Goal: Transaction & Acquisition: Purchase product/service

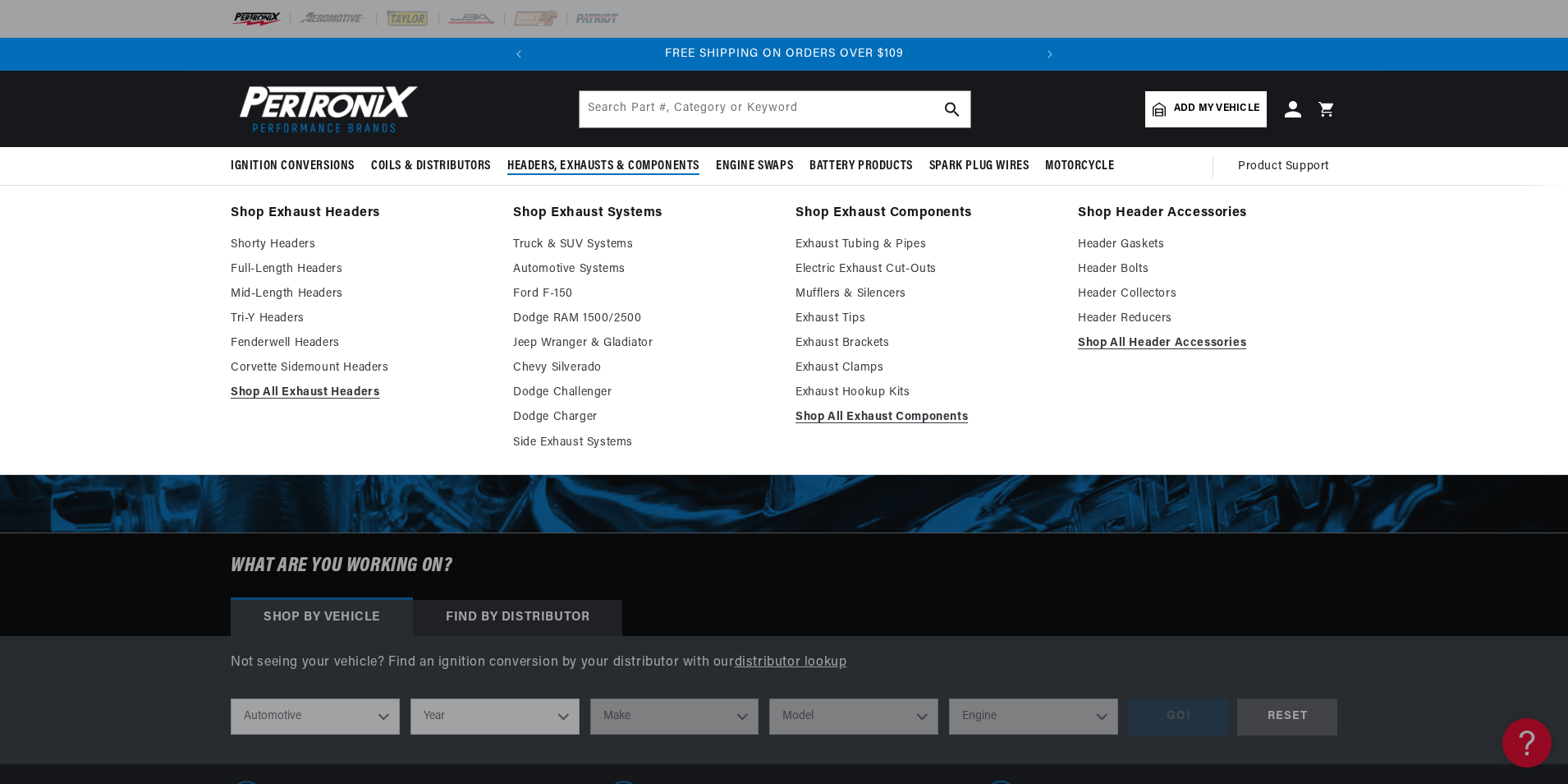
scroll to position [0, 498]
click at [279, 271] on link "Full-Length Headers" at bounding box center [360, 270] width 260 height 20
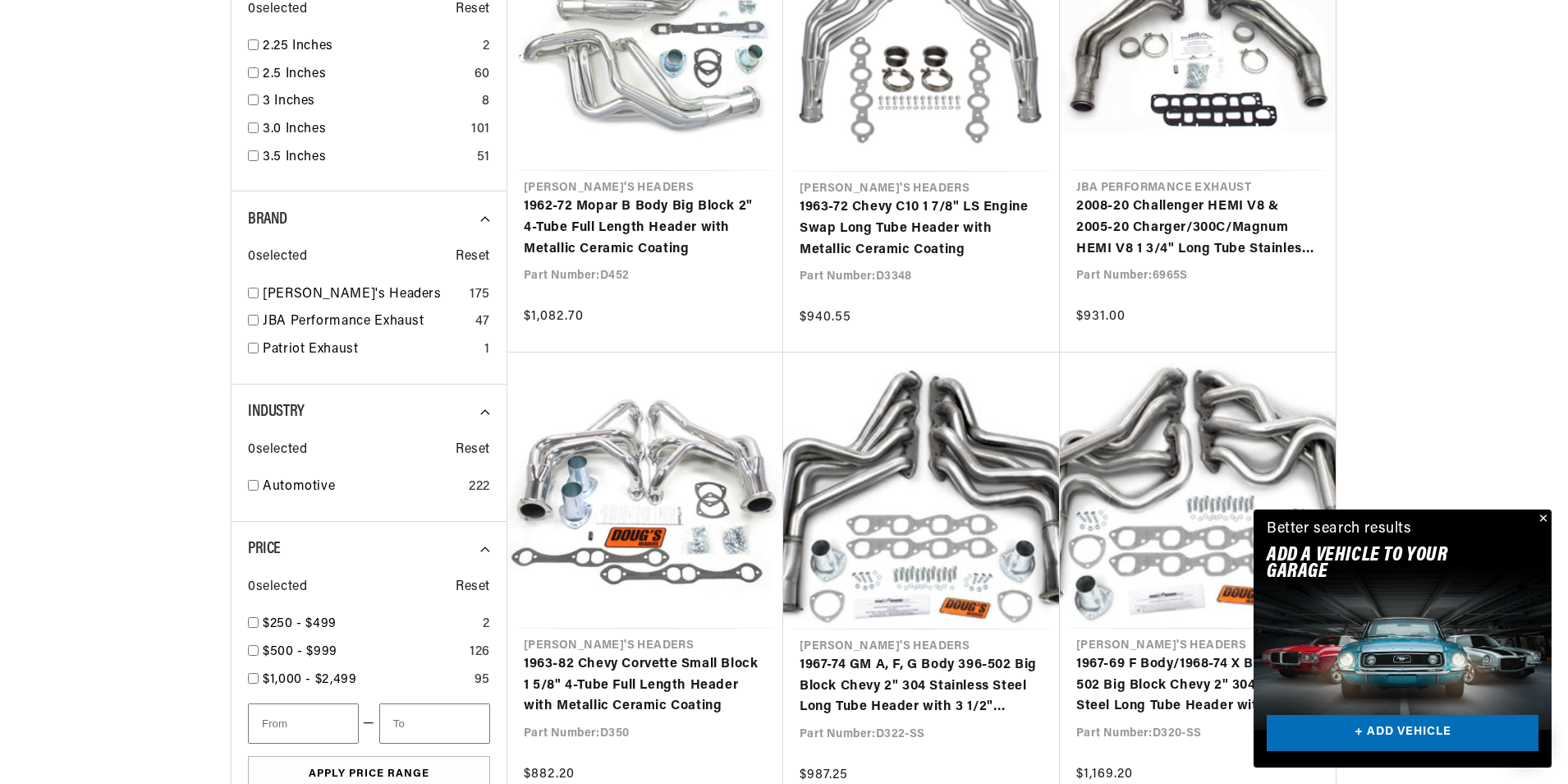
scroll to position [0, 498]
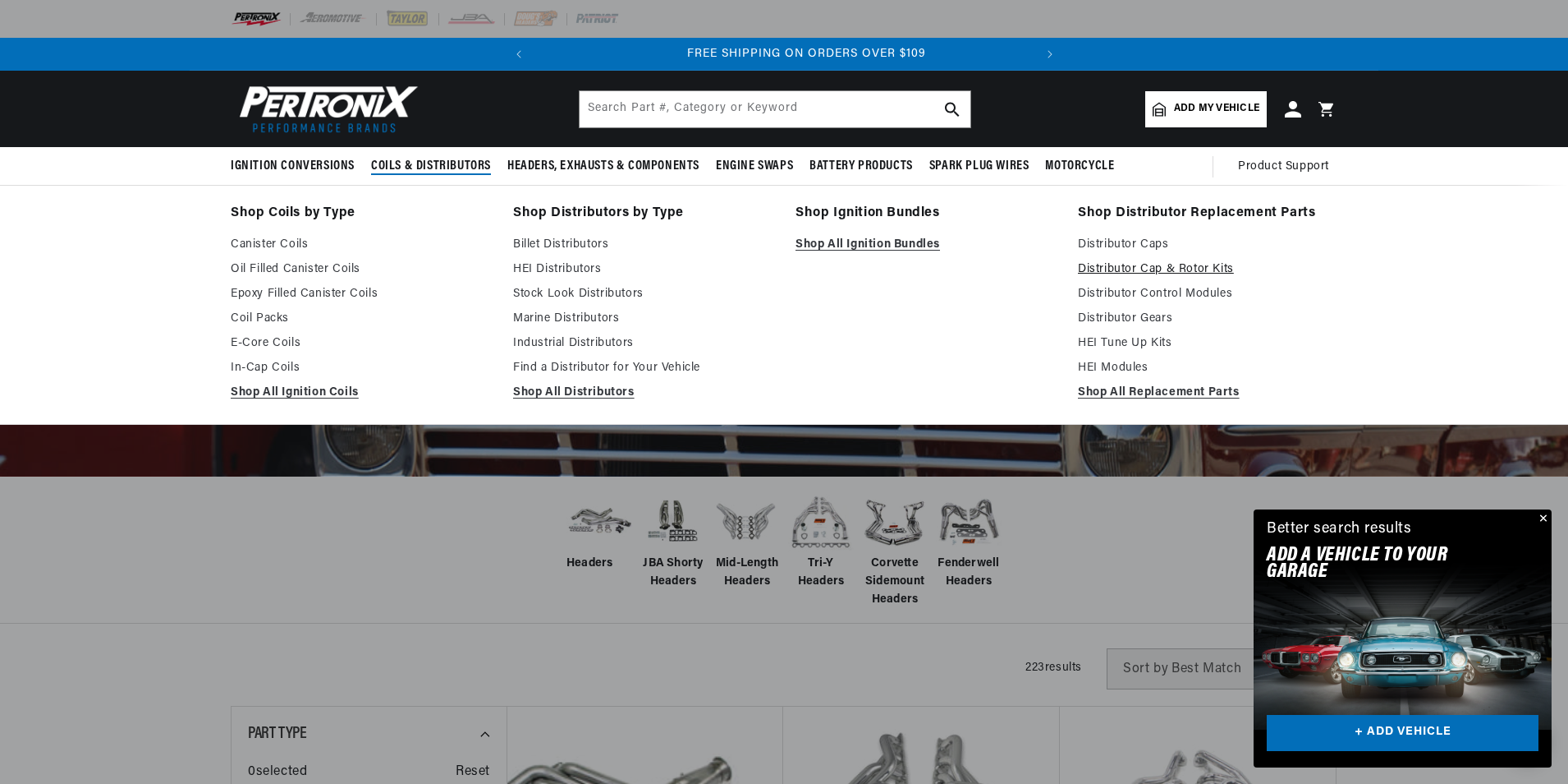
scroll to position [0, 498]
click at [1127, 271] on link "Distributor Cap & Rotor Kits" at bounding box center [1207, 270] width 260 height 20
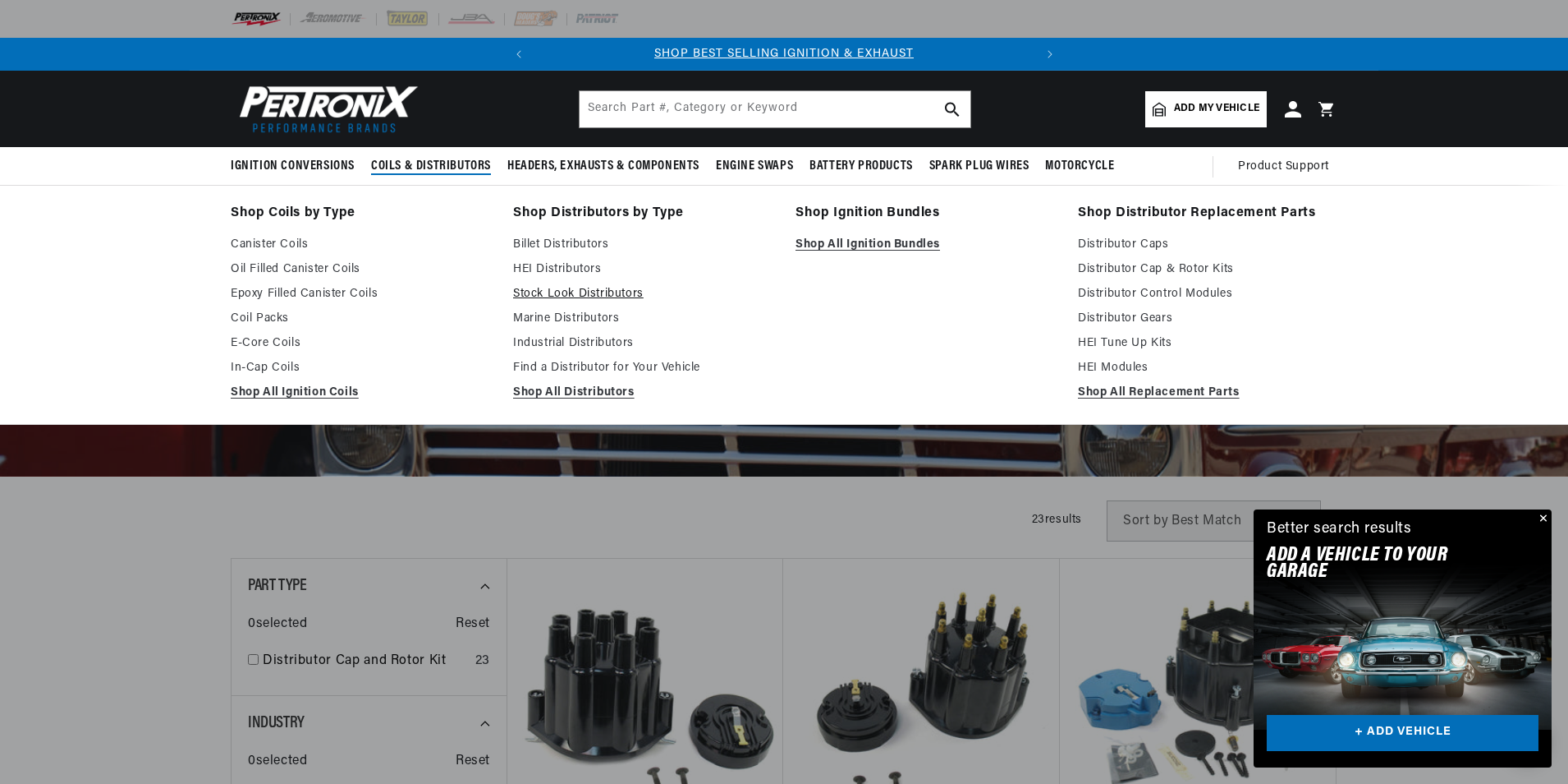
click at [566, 290] on link "Stock Look Distributors" at bounding box center [642, 294] width 260 height 20
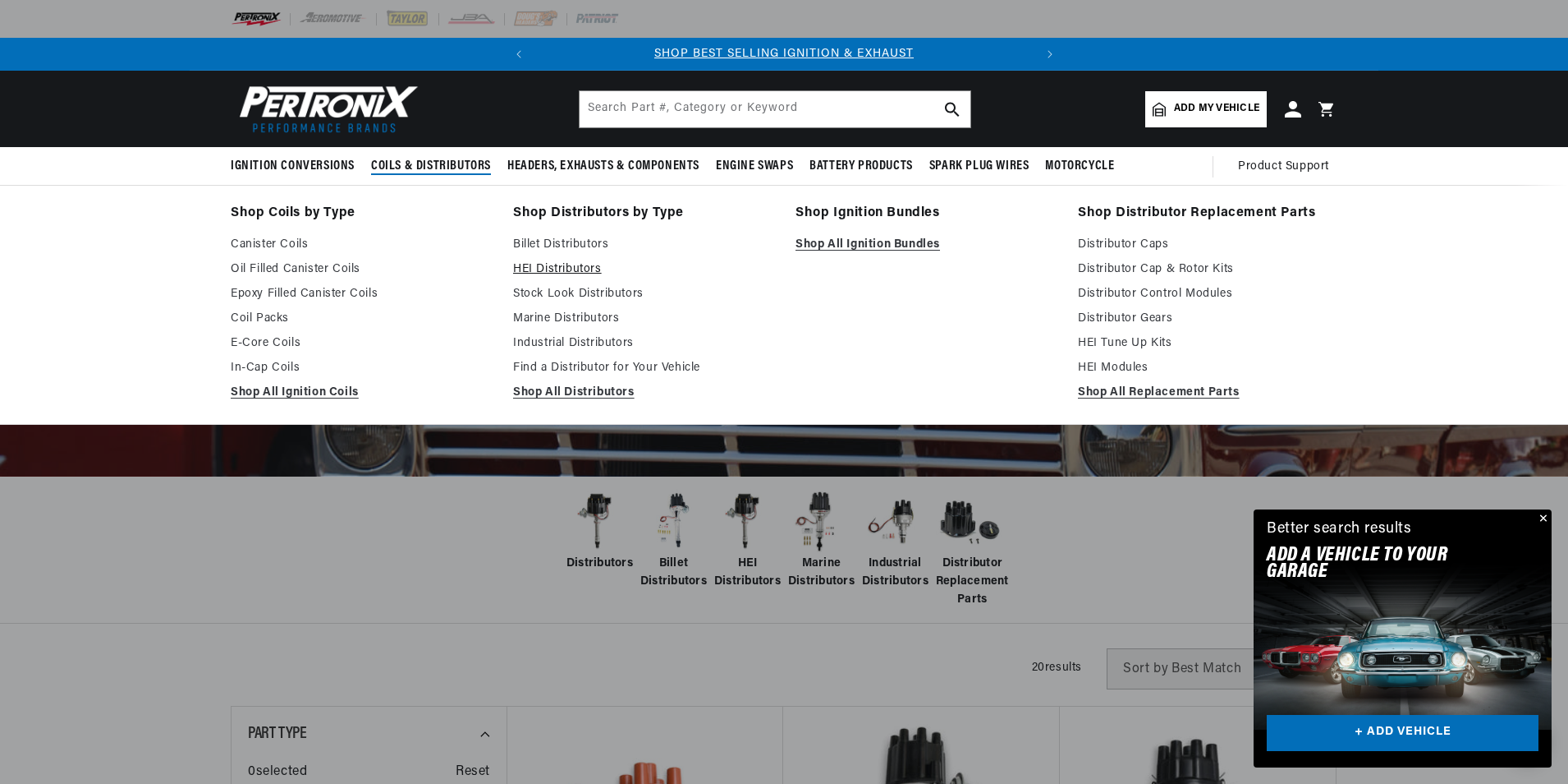
click at [555, 272] on link "HEI Distributors" at bounding box center [642, 270] width 260 height 20
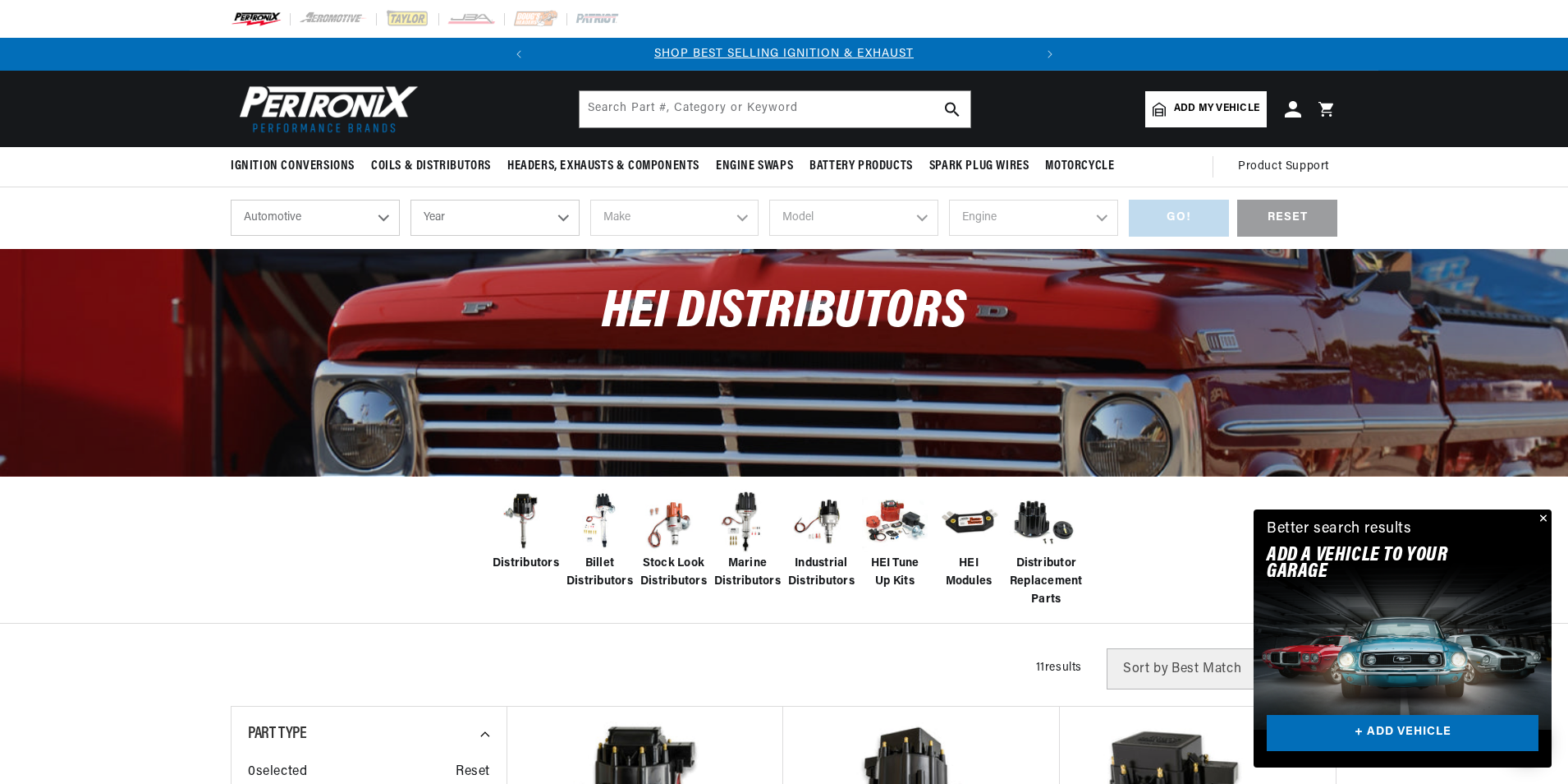
click at [598, 521] on img at bounding box center [599, 521] width 66 height 66
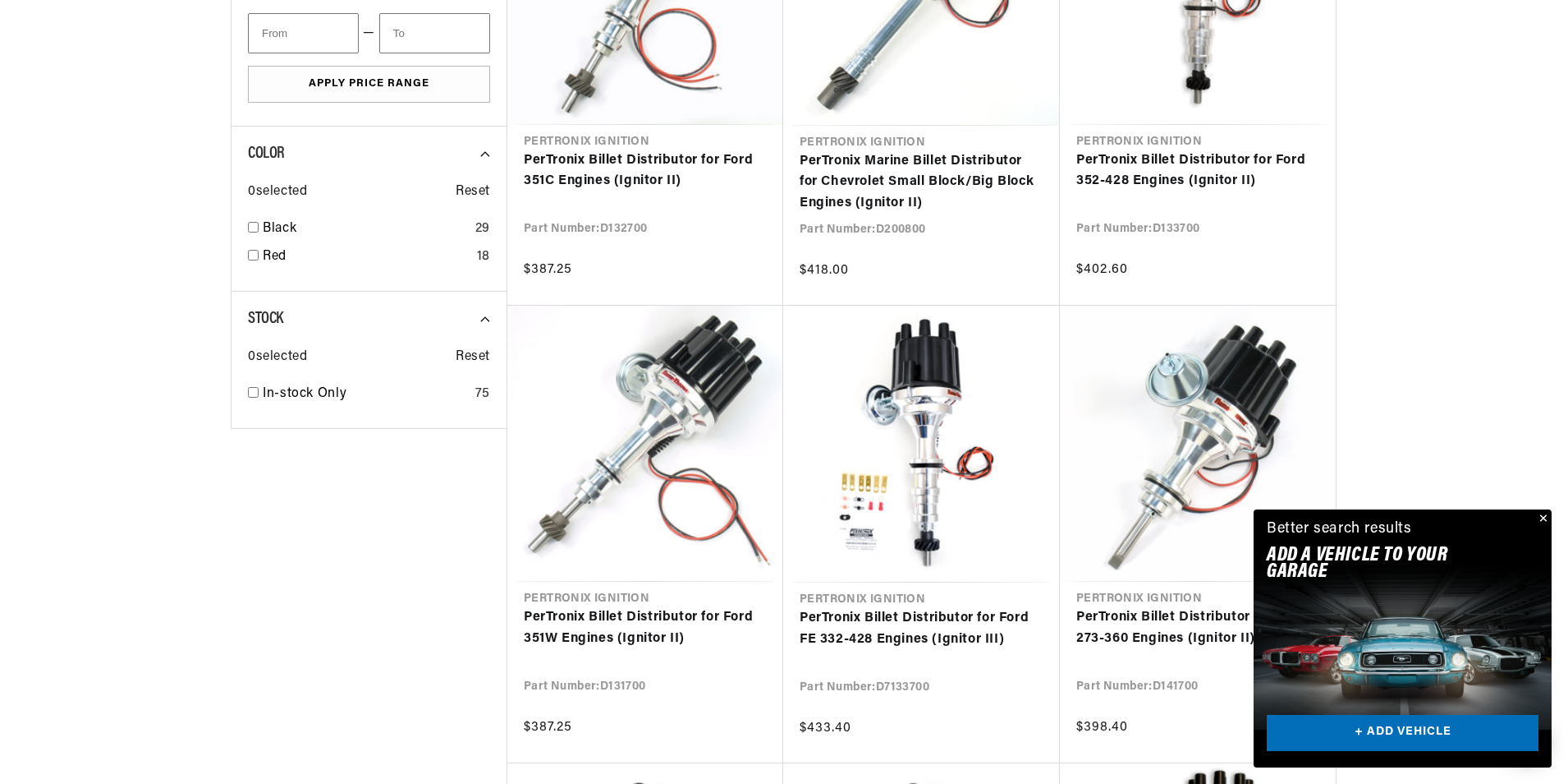
scroll to position [1478, 0]
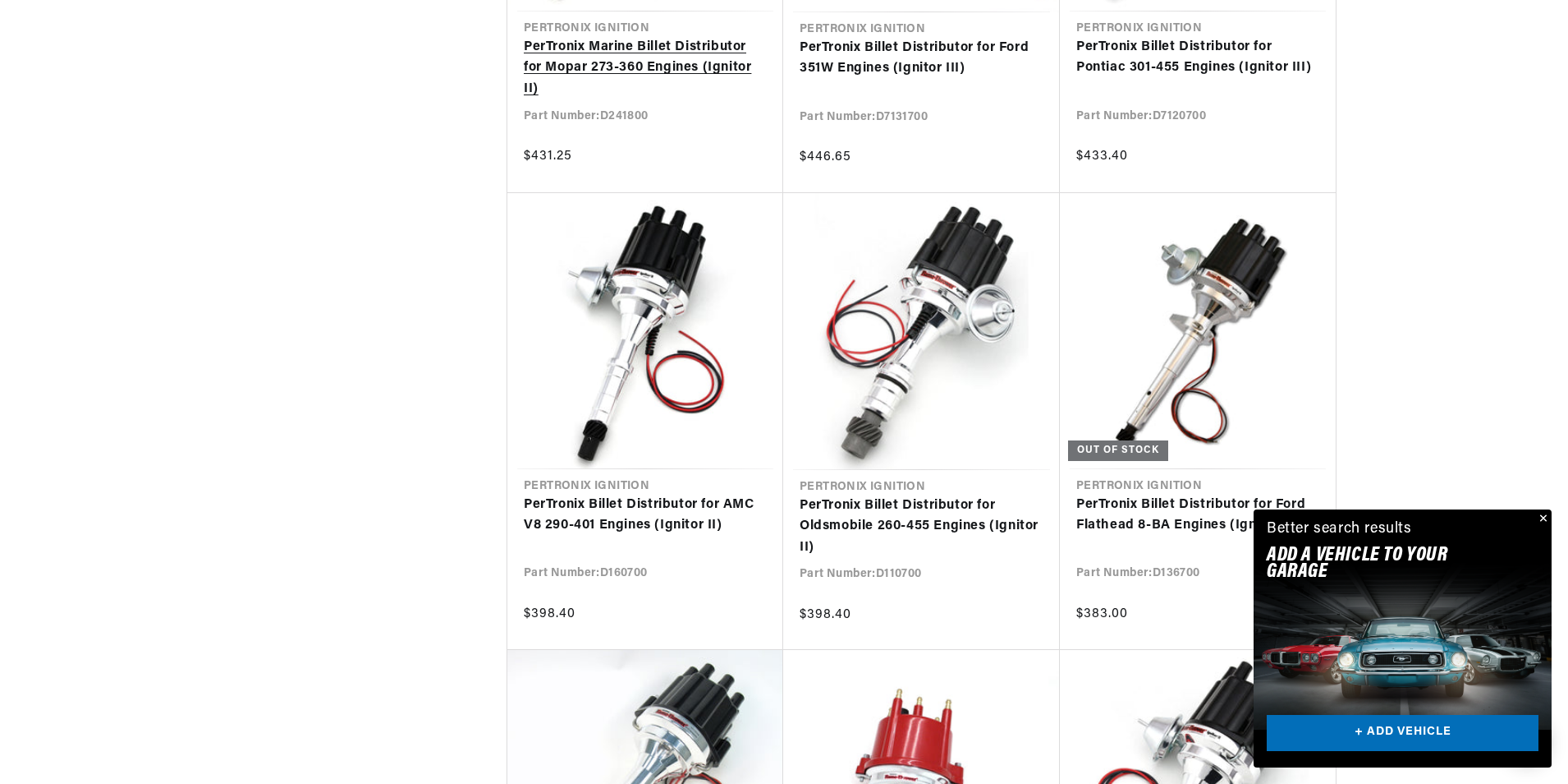
scroll to position [3285, 0]
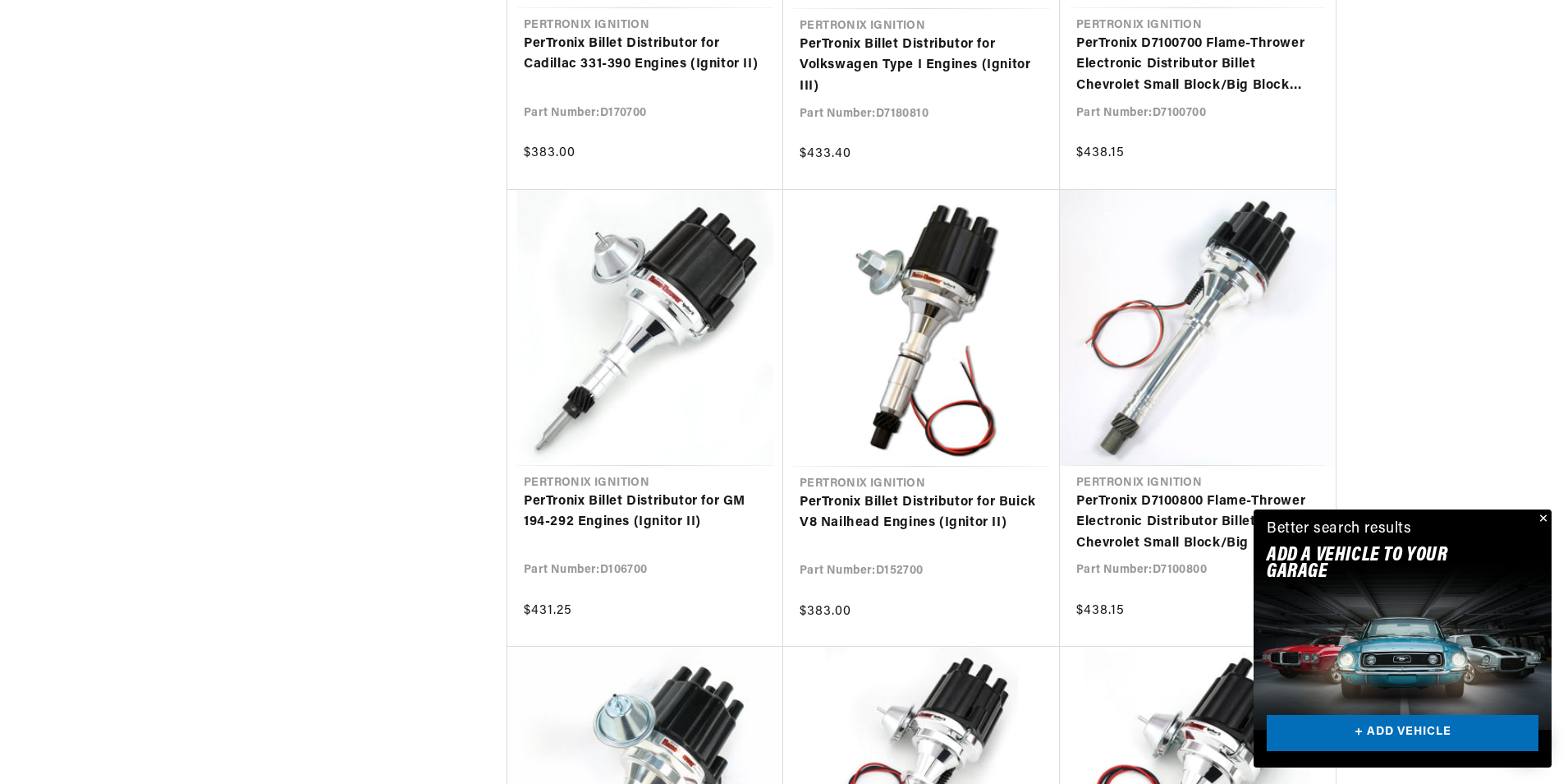
scroll to position [5257, 0]
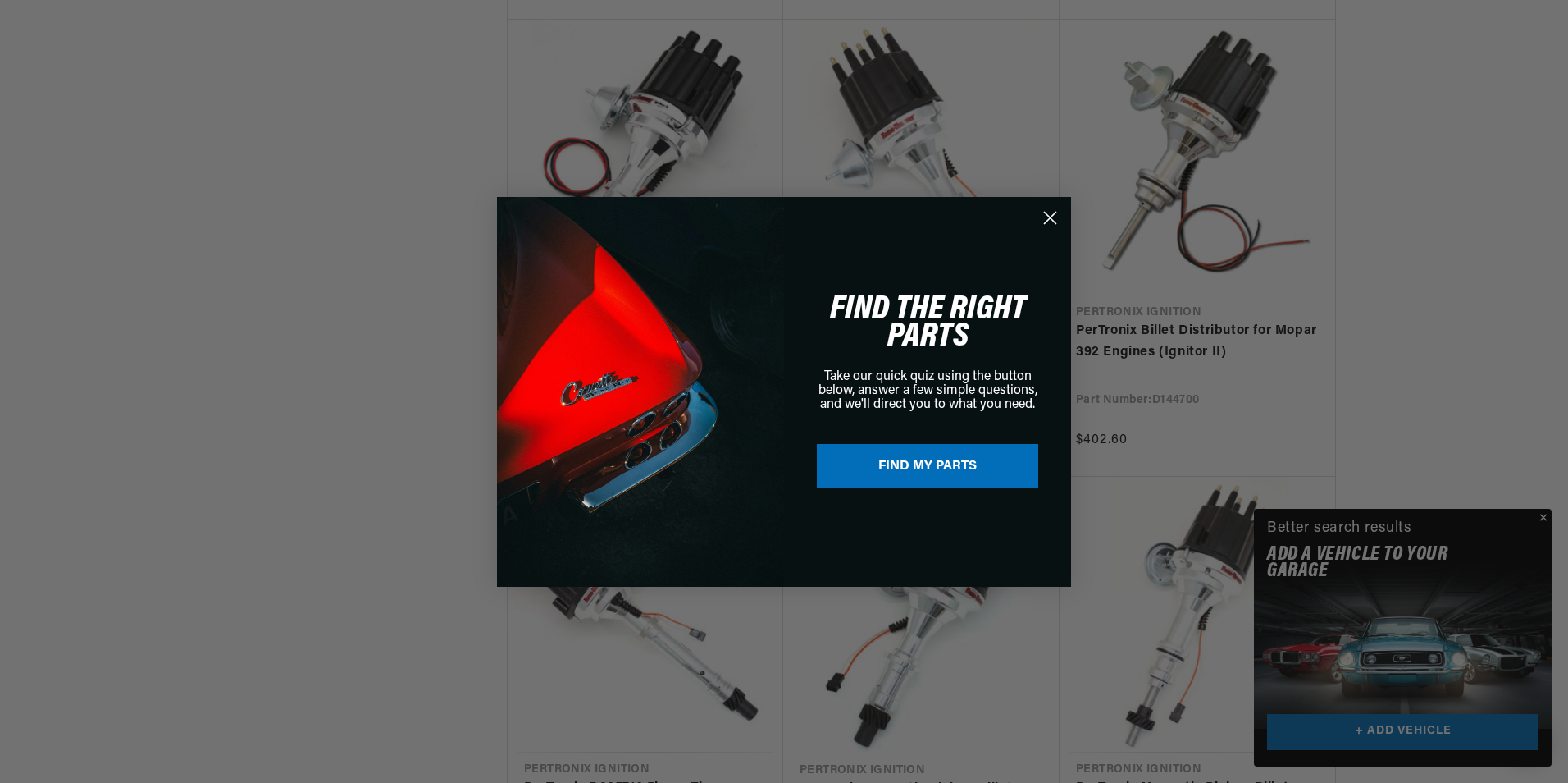
click at [1048, 223] on circle "Close dialog" at bounding box center [1050, 217] width 27 height 27
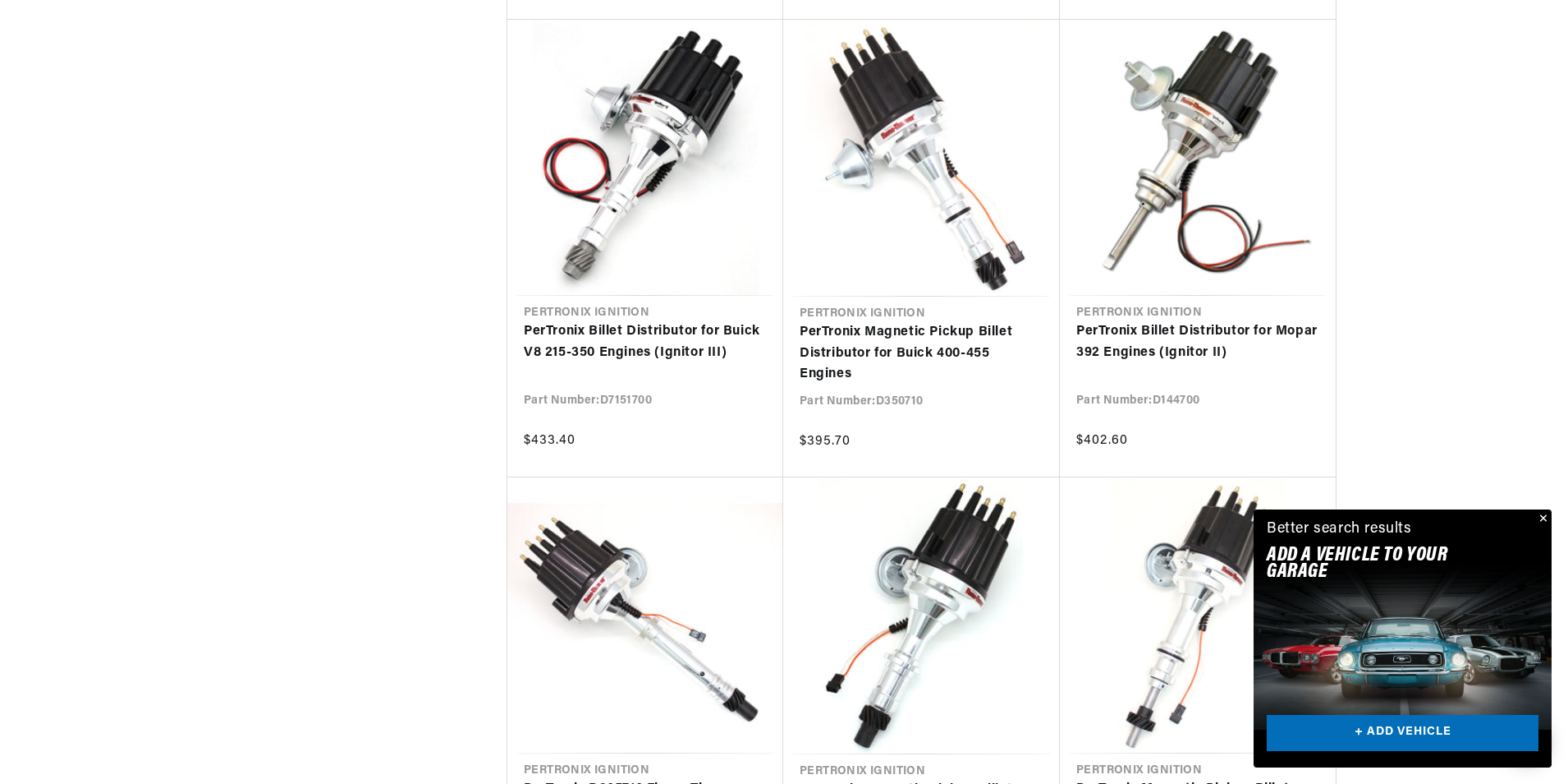
drag, startPoint x: 1564, startPoint y: 46, endPoint x: 1568, endPoint y: 25, distance: 21.4
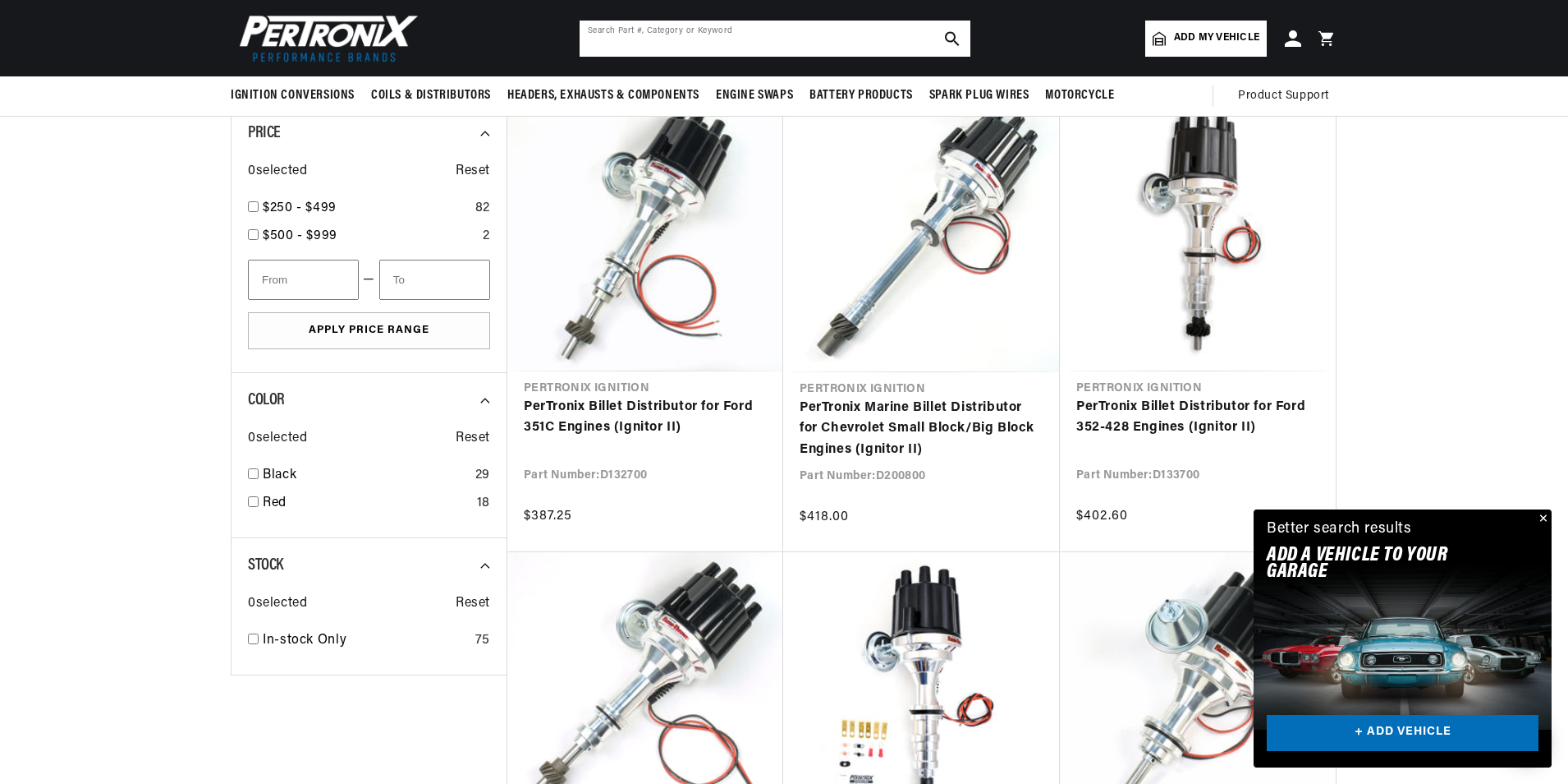
click at [678, 39] on input "text" at bounding box center [775, 39] width 391 height 36
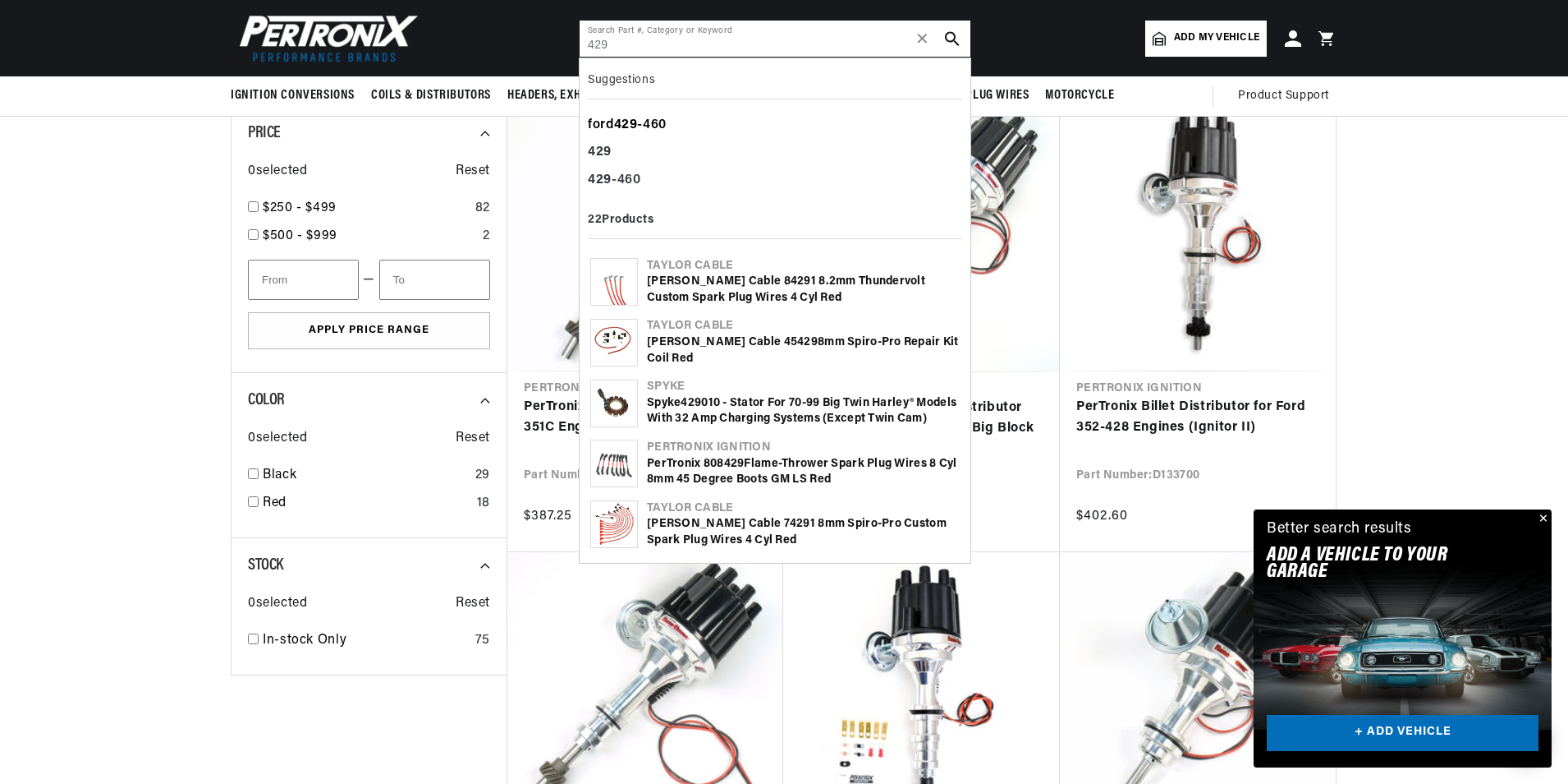
type input "429"
click at [650, 125] on div "ford 429 -460" at bounding box center [775, 125] width 375 height 28
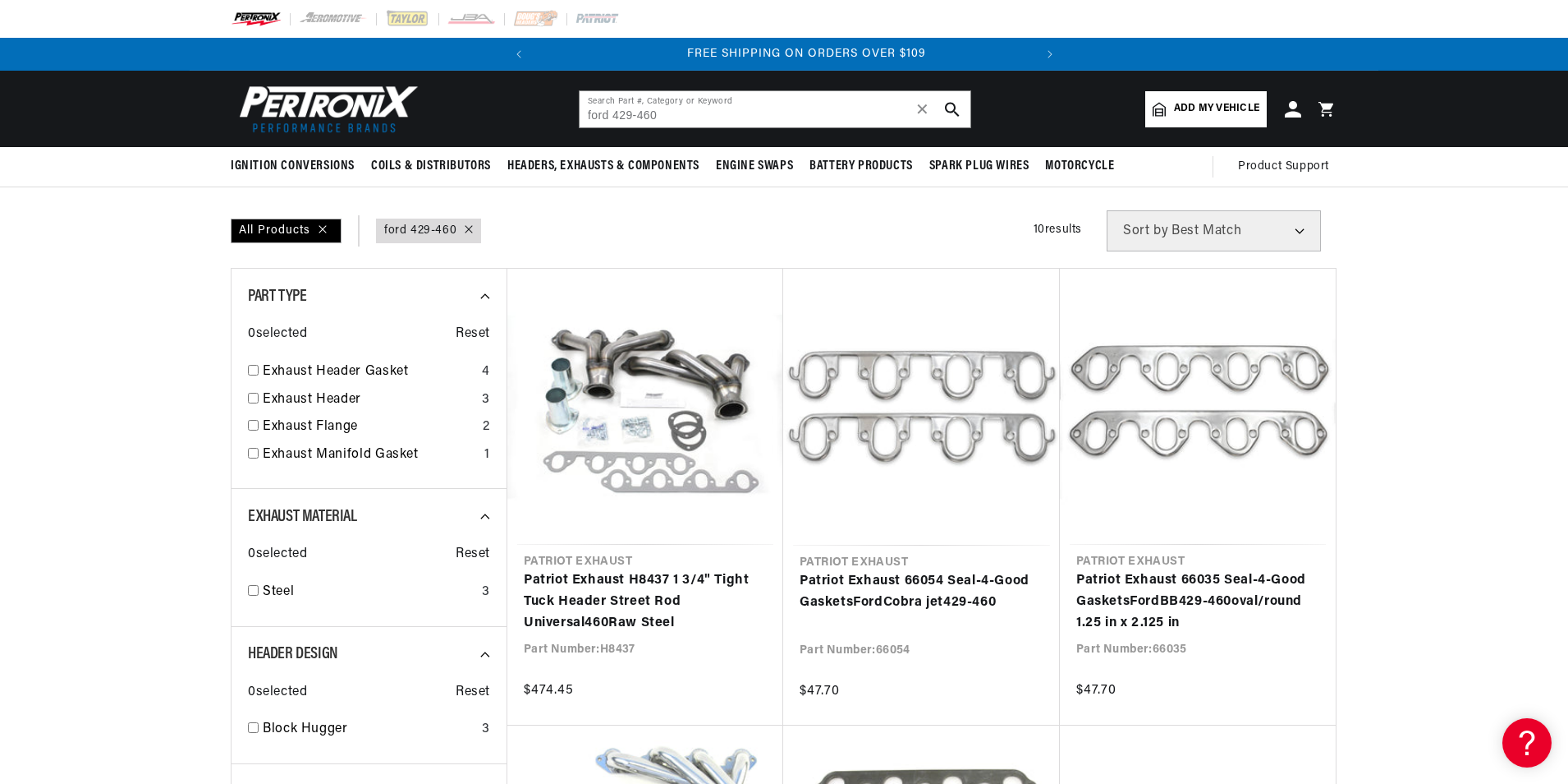
scroll to position [0, 498]
click at [746, 110] on input "ford 429-460" at bounding box center [775, 110] width 391 height 36
type input "ford 429-460"
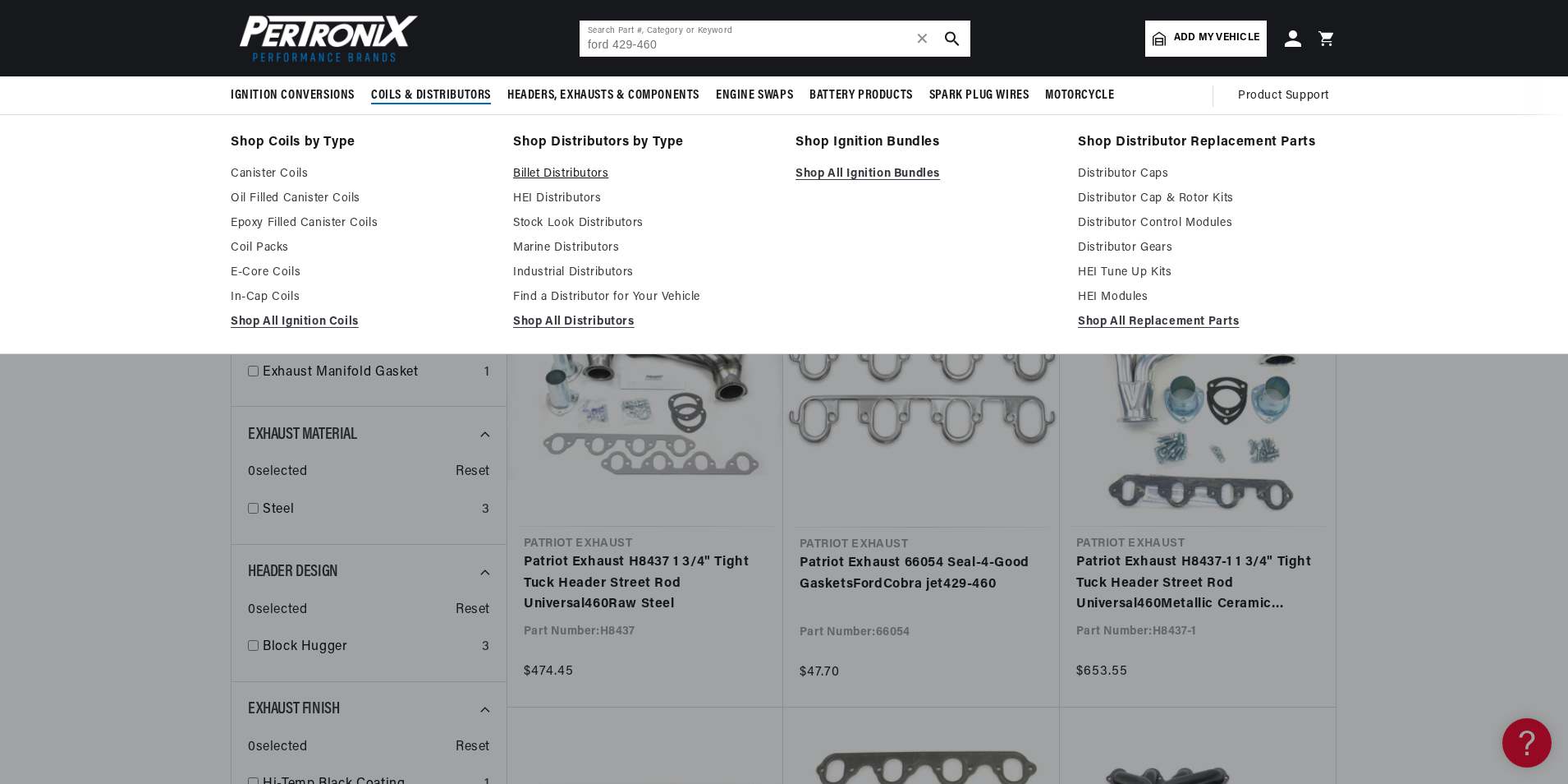
scroll to position [0, 498]
click at [580, 166] on link "Billet Distributors" at bounding box center [642, 174] width 260 height 20
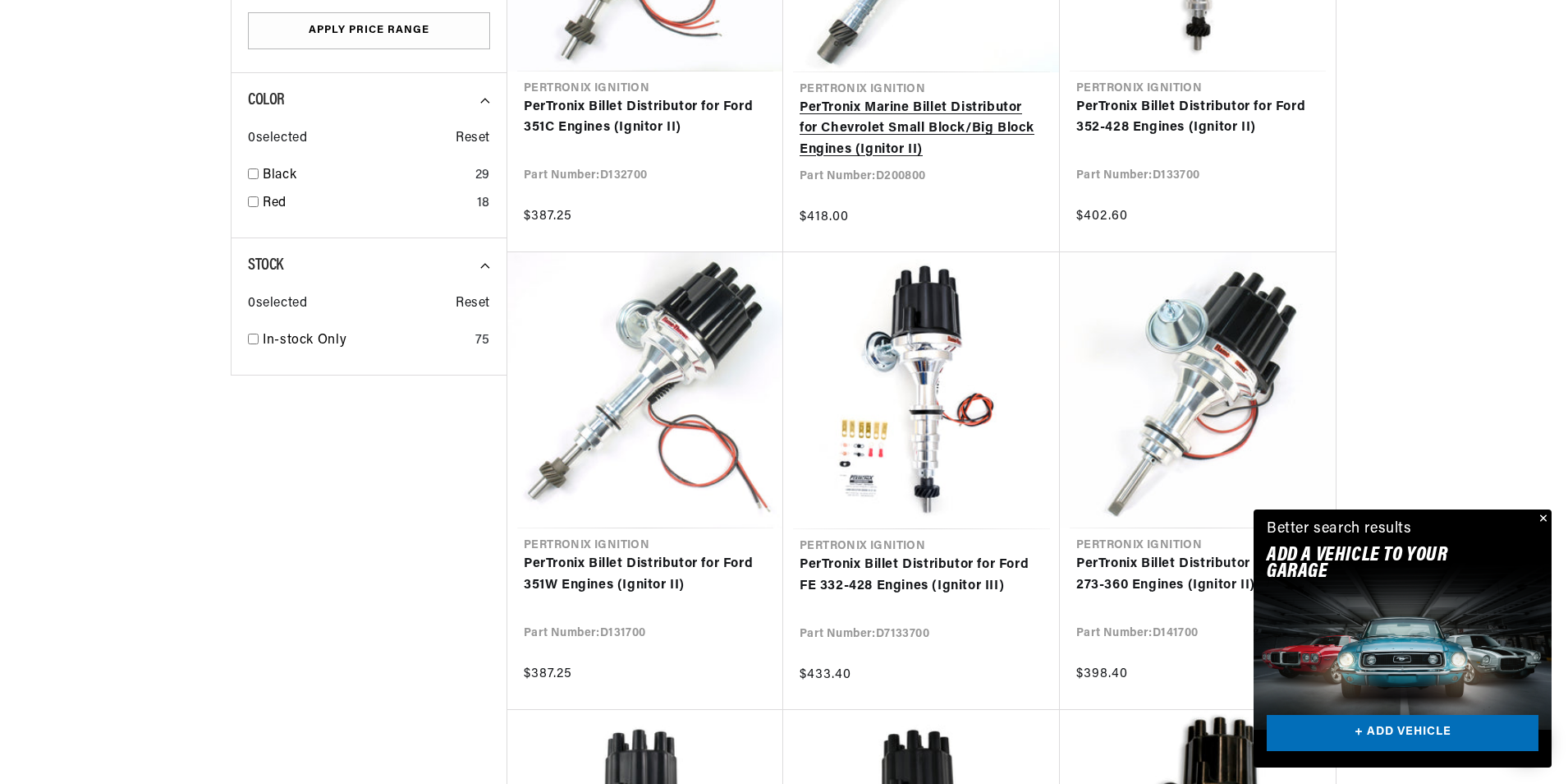
scroll to position [1396, 0]
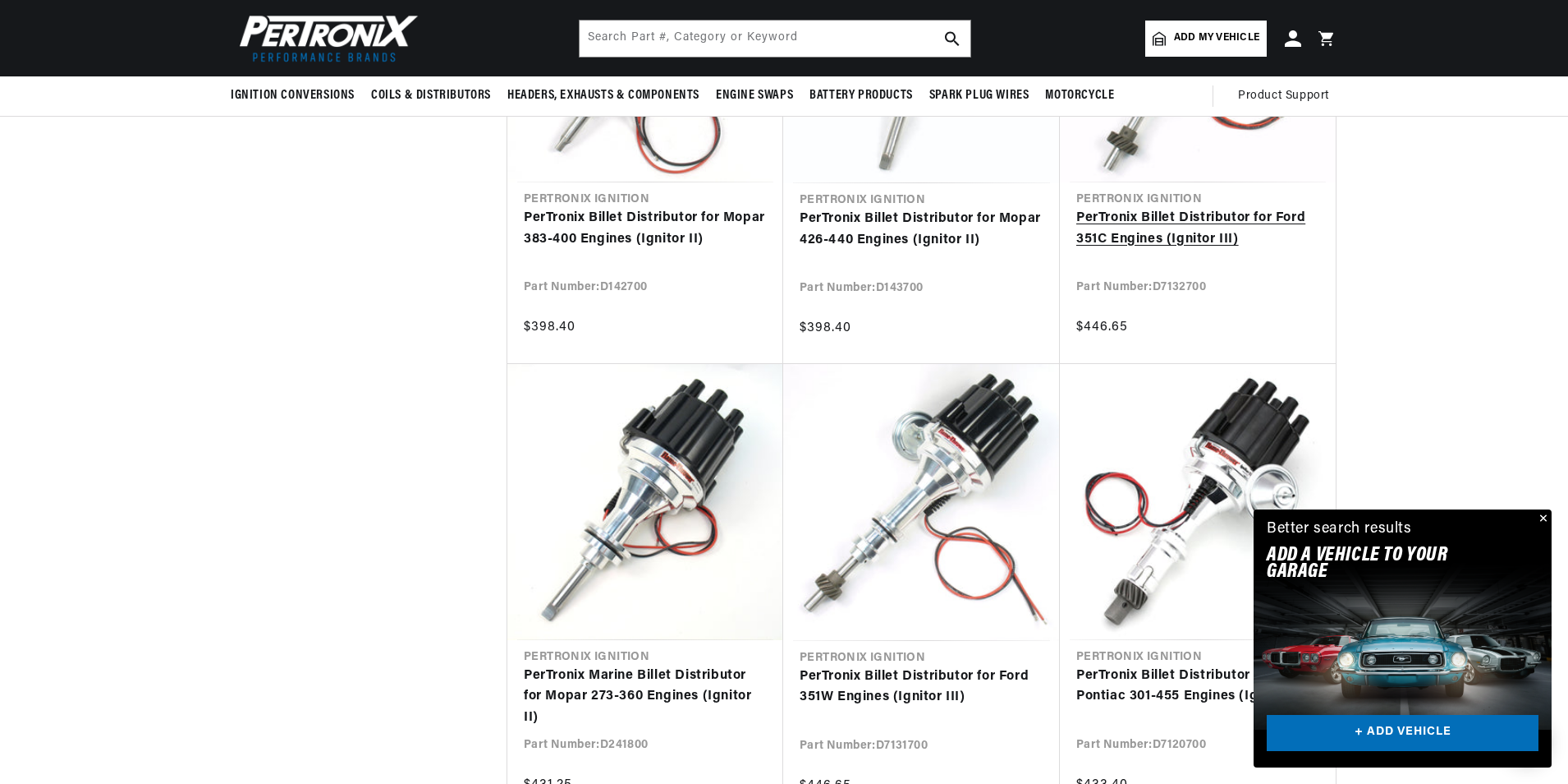
scroll to position [0, 498]
click at [1177, 221] on link "PerTronix Billet Distributor for Ford 351C Engines (Ignitor III)" at bounding box center [1197, 229] width 243 height 42
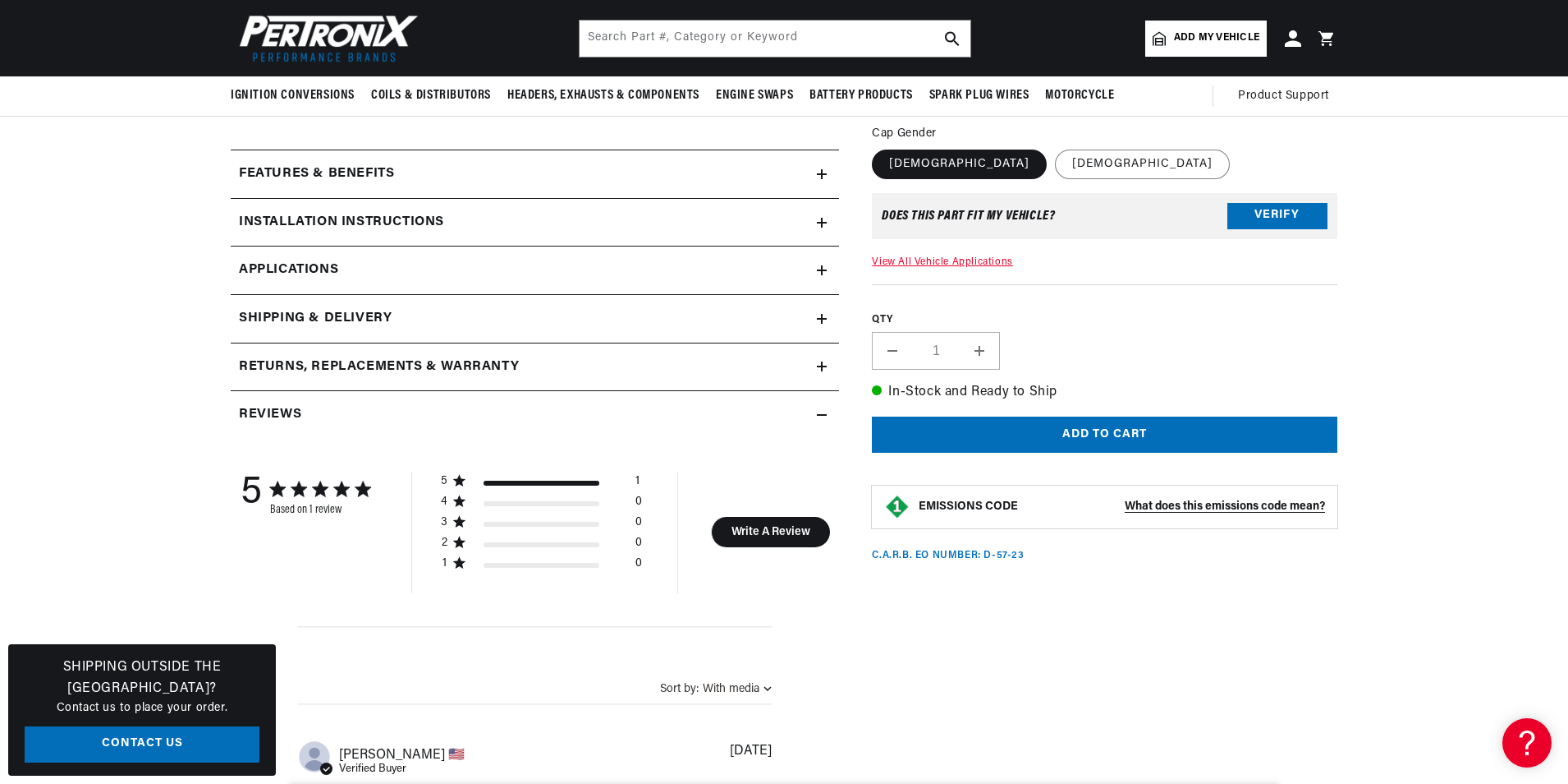
scroll to position [0, 498]
click at [820, 269] on icon at bounding box center [822, 270] width 10 height 10
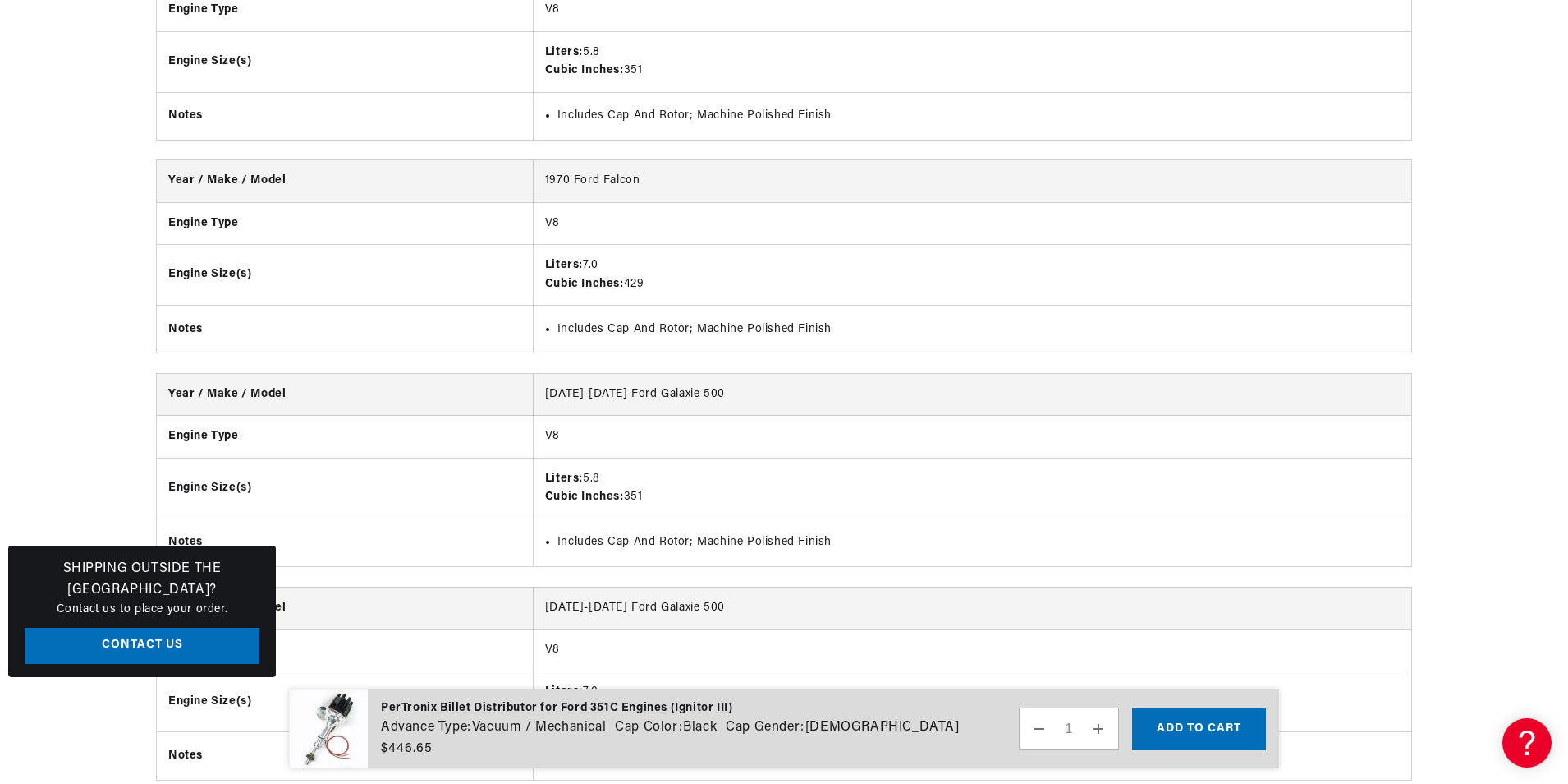
scroll to position [0, 498]
